Goal: Transaction & Acquisition: Purchase product/service

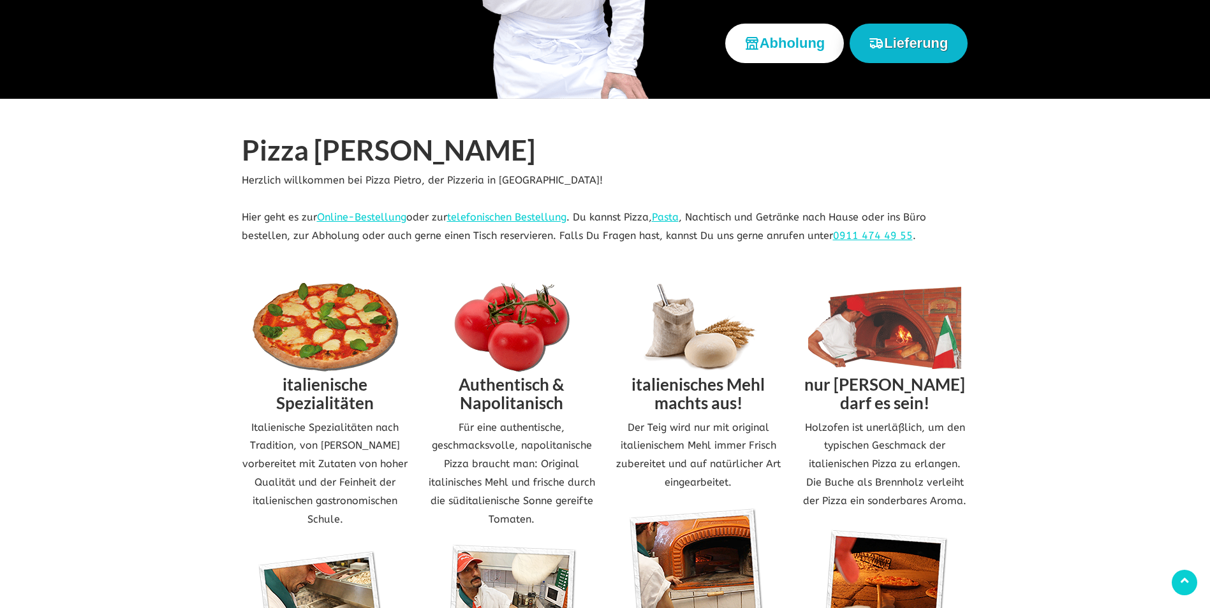
scroll to position [128, 0]
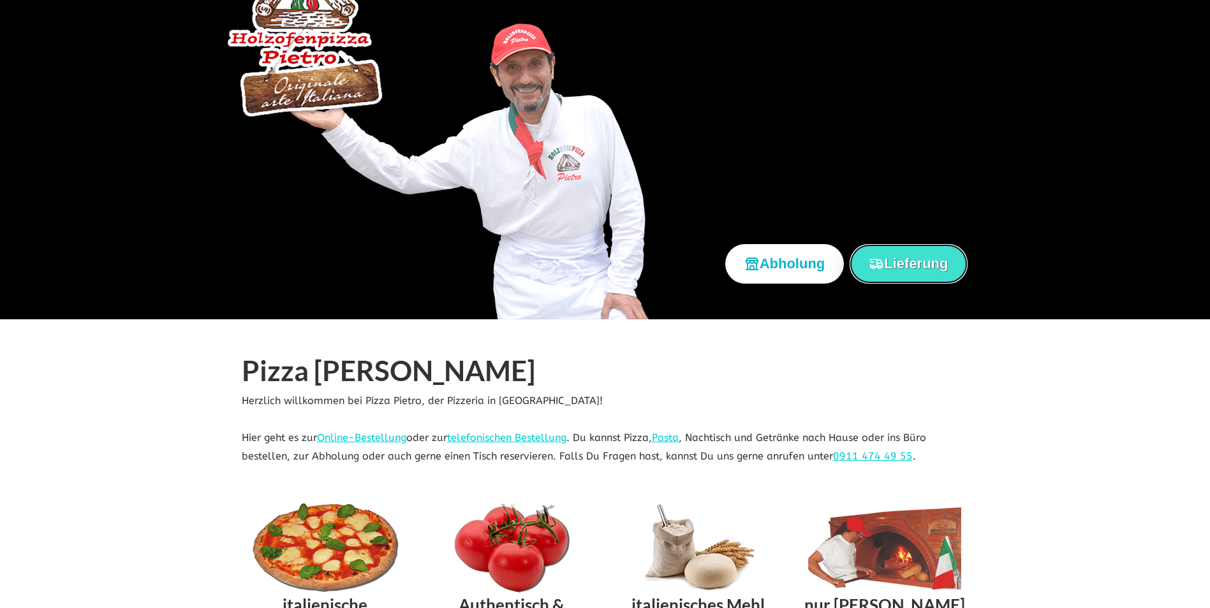
click at [920, 268] on button "Lieferung" at bounding box center [907, 263] width 117 height 39
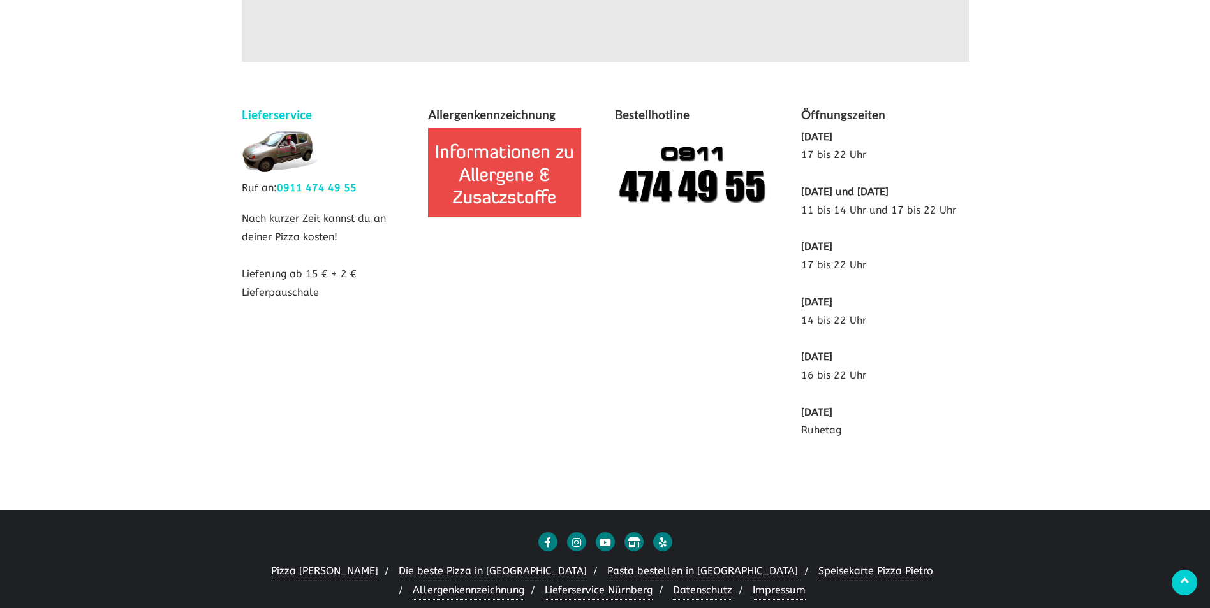
scroll to position [2380, 0]
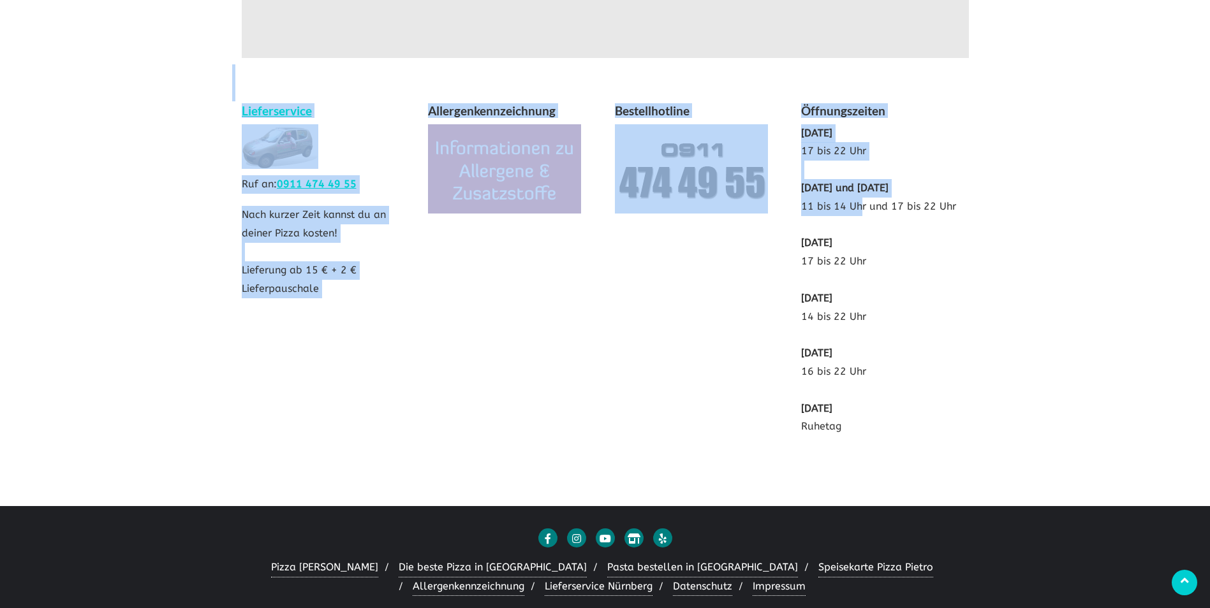
drag, startPoint x: 858, startPoint y: 187, endPoint x: 987, endPoint y: 193, distance: 128.9
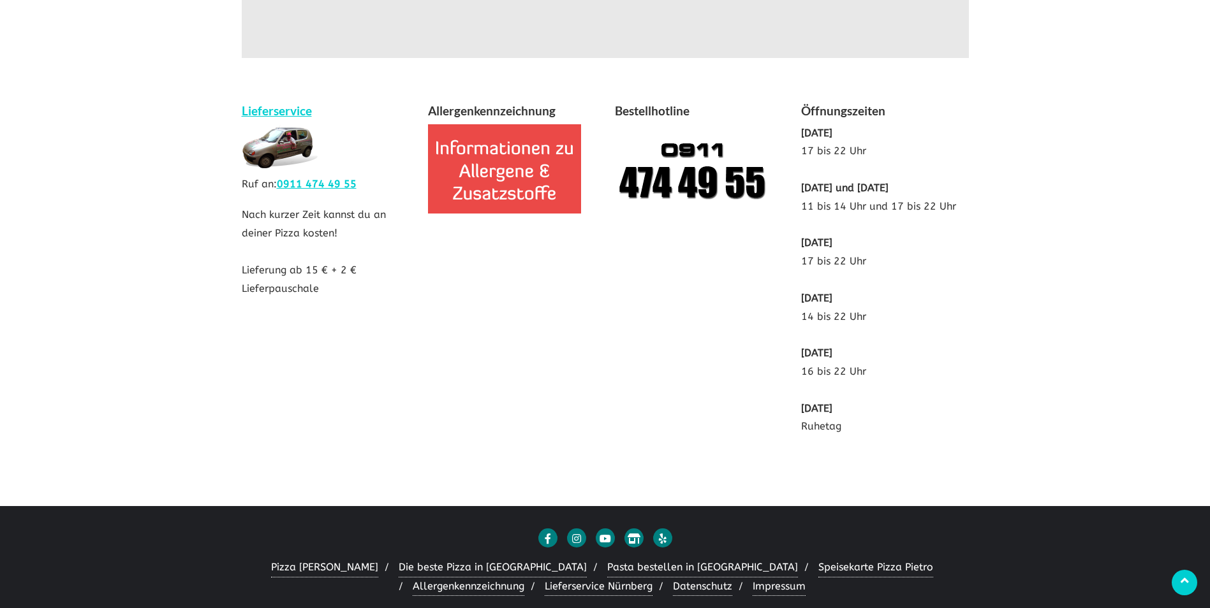
drag, startPoint x: 987, startPoint y: 193, endPoint x: 923, endPoint y: 207, distance: 65.9
click at [923, 207] on p "[DATE] 17 bis 22 Uhr [DATE] und [DATE] 11 bis 14 Uhr und 17 bis 22 Uhr [DATE] 1…" at bounding box center [885, 280] width 168 height 312
drag, startPoint x: 799, startPoint y: 189, endPoint x: 930, endPoint y: 200, distance: 131.8
click at [930, 200] on div "Öffnungszeiten [DATE] 17 bis 22 Uhr [DATE] und [DATE] 11 bis 14 Uhr und 17 bis …" at bounding box center [884, 275] width 187 height 348
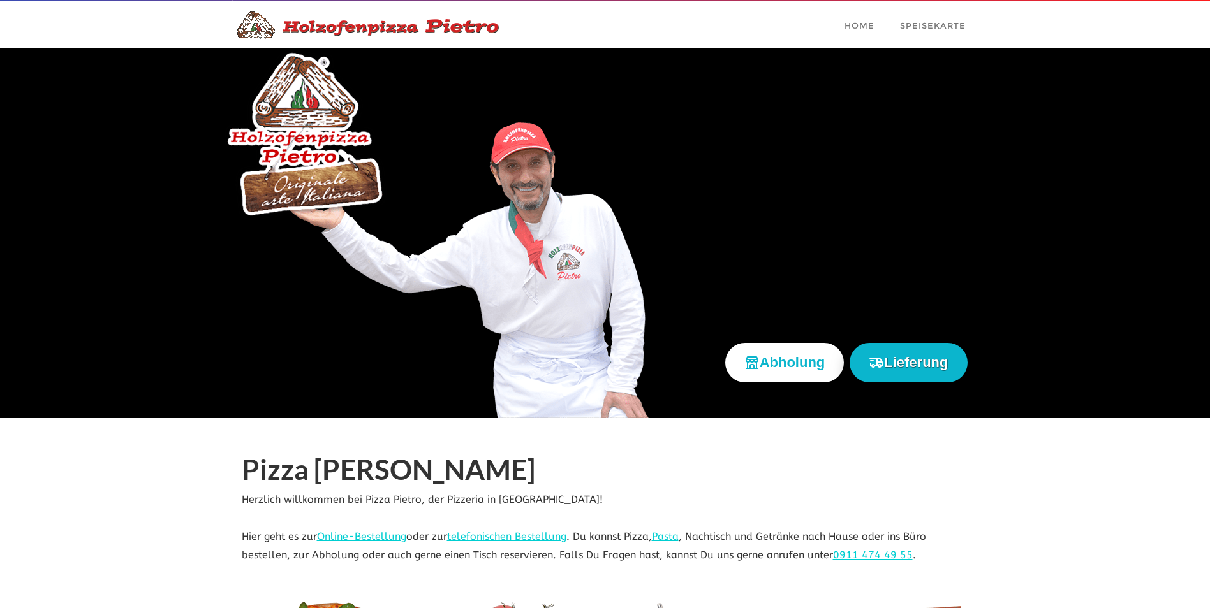
scroll to position [0, 0]
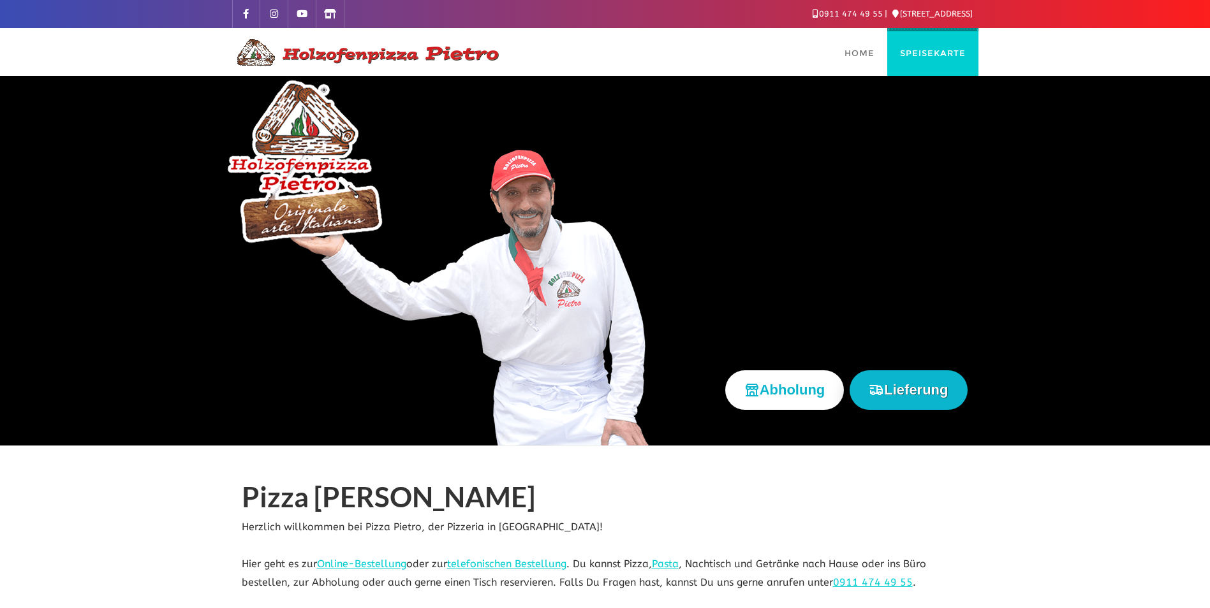
click at [923, 48] on span "Speisekarte" at bounding box center [933, 53] width 66 height 10
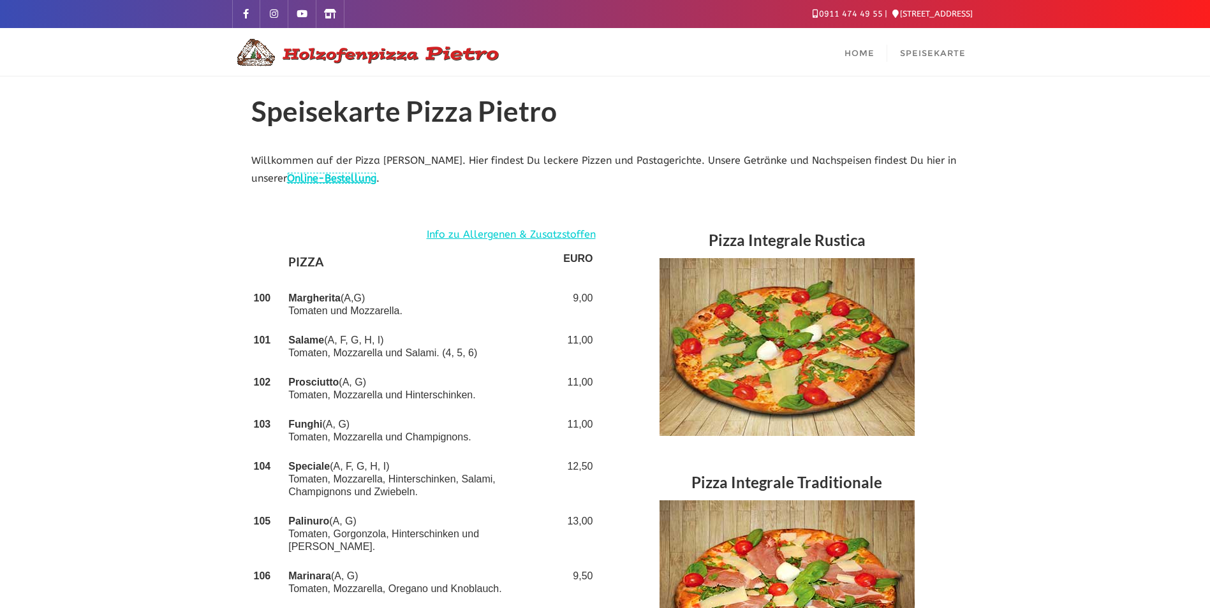
click at [333, 183] on link "Online-Bestellung" at bounding box center [331, 178] width 89 height 12
